Goal: Task Accomplishment & Management: Manage account settings

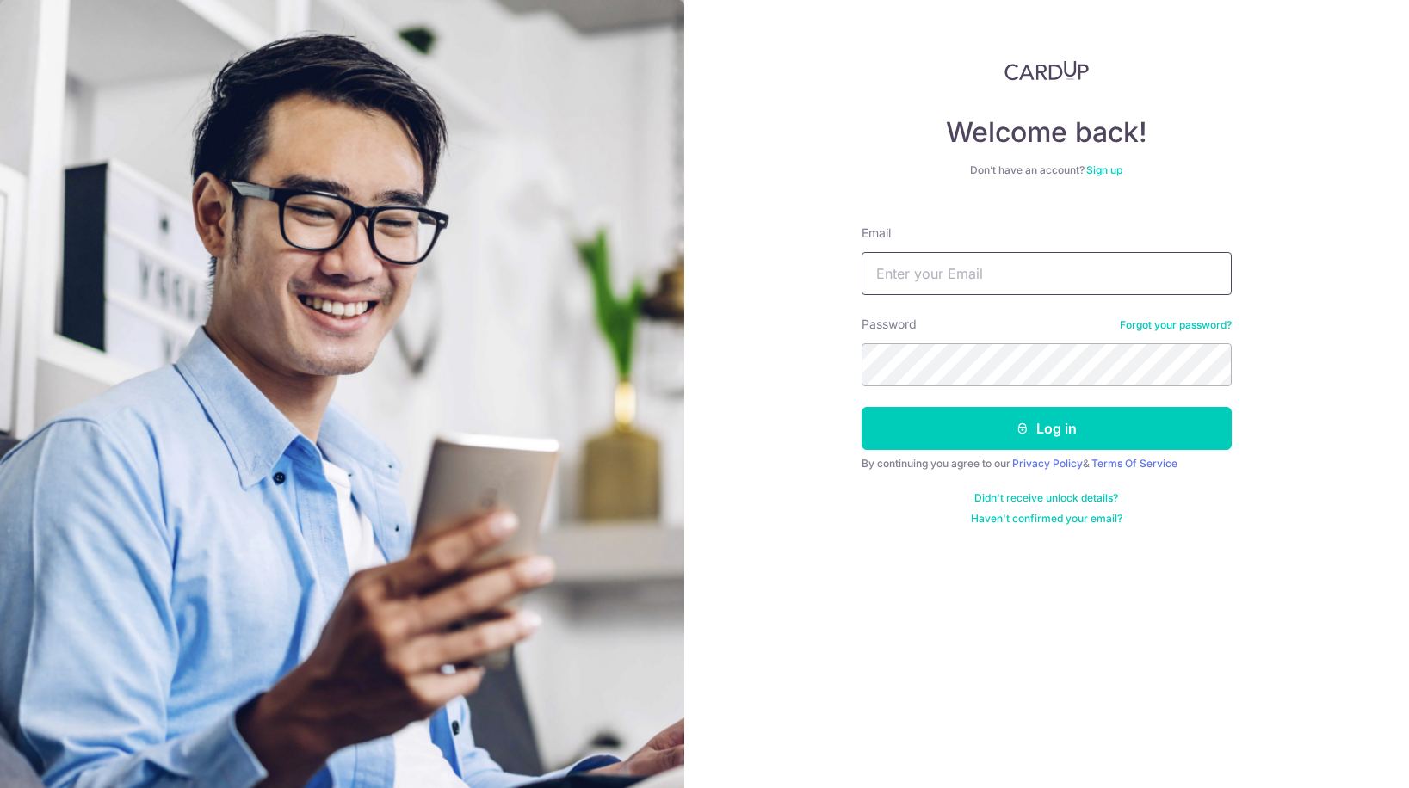
click at [941, 278] on input "Email" at bounding box center [1046, 273] width 370 height 43
type input "[EMAIL_ADDRESS][DOMAIN_NAME]"
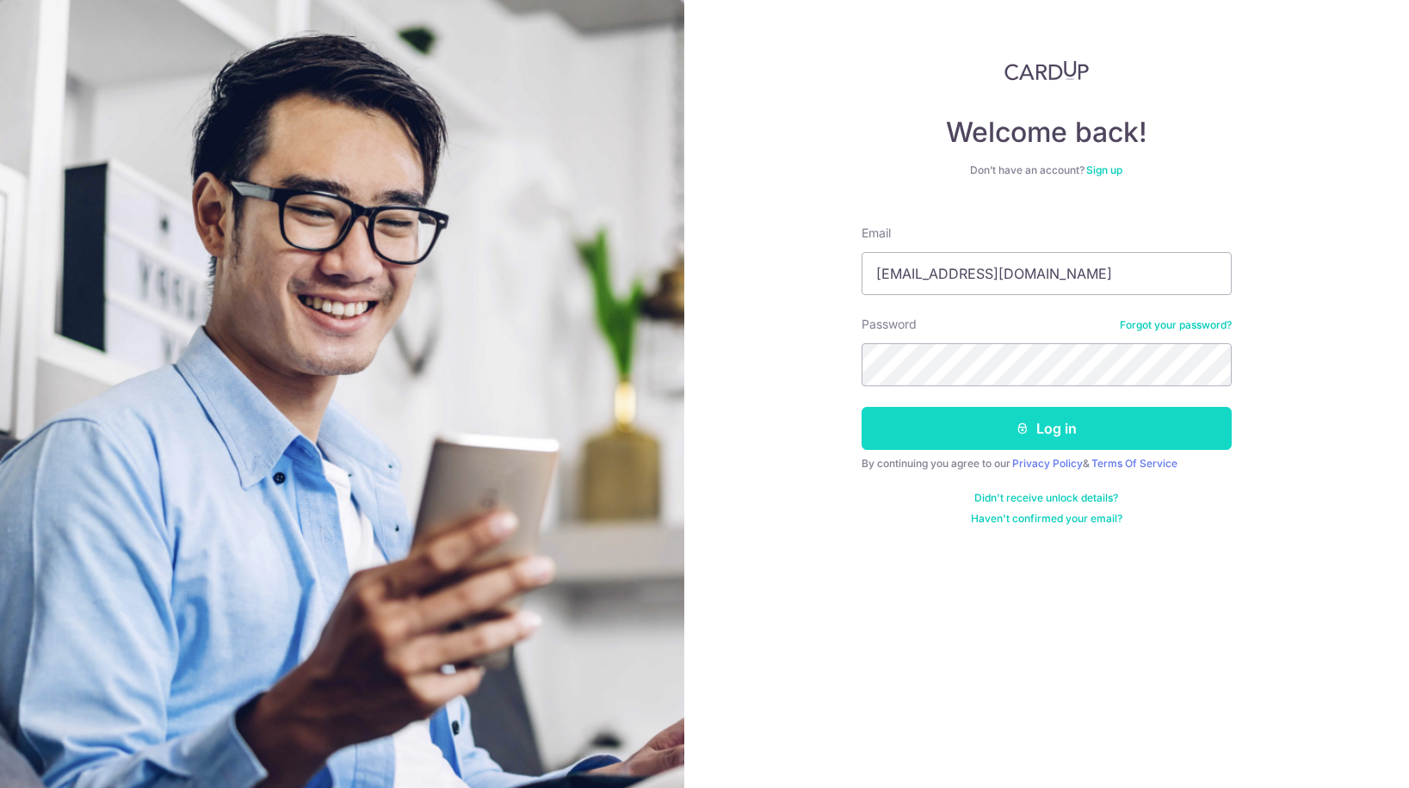
click at [1016, 424] on icon "submit" at bounding box center [1022, 429] width 14 height 14
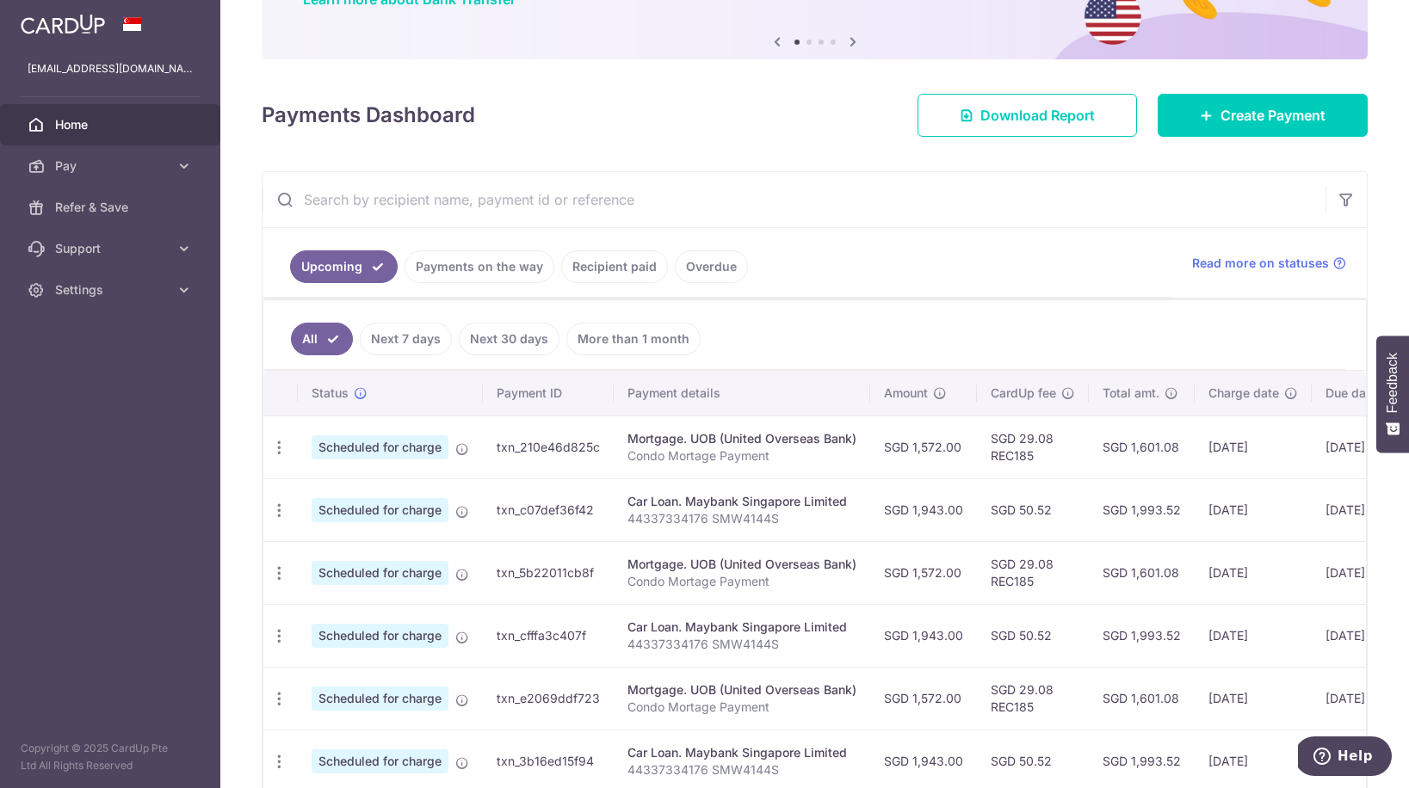
scroll to position [171, 0]
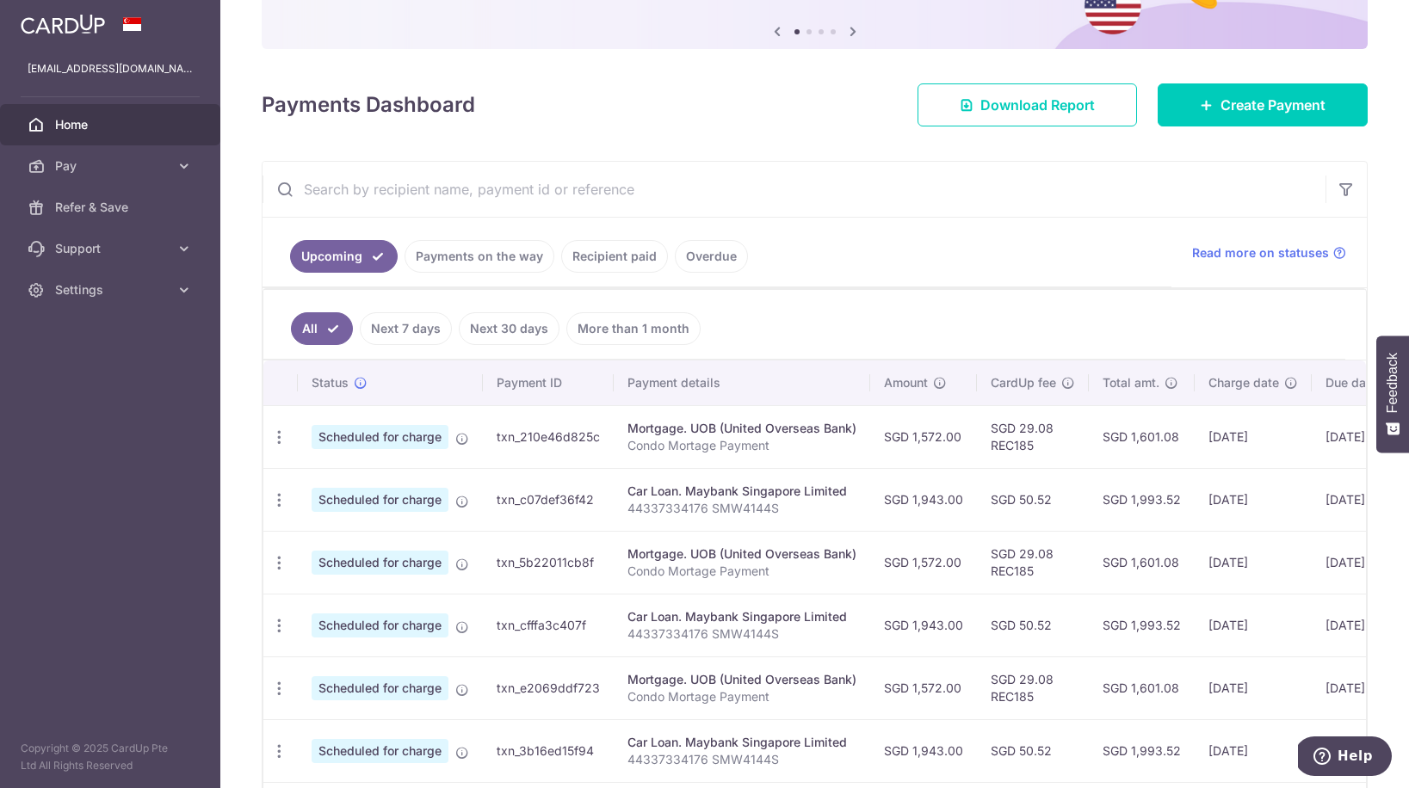
click at [488, 257] on link "Payments on the way" at bounding box center [479, 256] width 150 height 33
